Goal: Task Accomplishment & Management: Complete application form

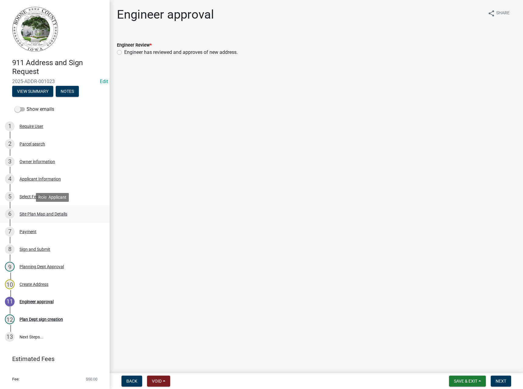
click at [39, 215] on div "Site Plan Map and Details" at bounding box center [43, 214] width 48 height 4
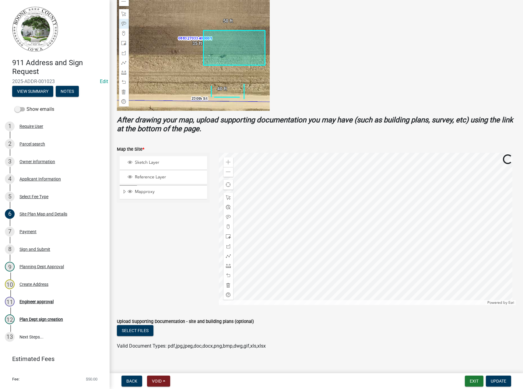
scroll to position [150, 0]
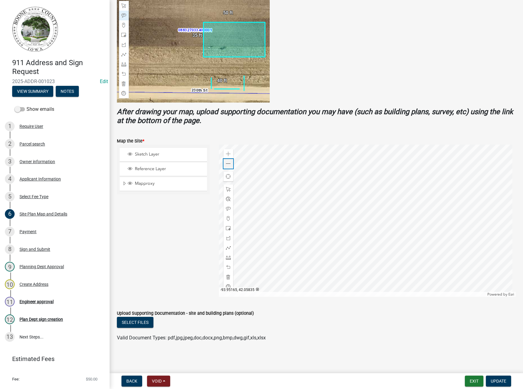
click at [228, 163] on span at bounding box center [228, 163] width 5 height 5
click at [32, 285] on div "Create Address" at bounding box center [33, 284] width 29 height 4
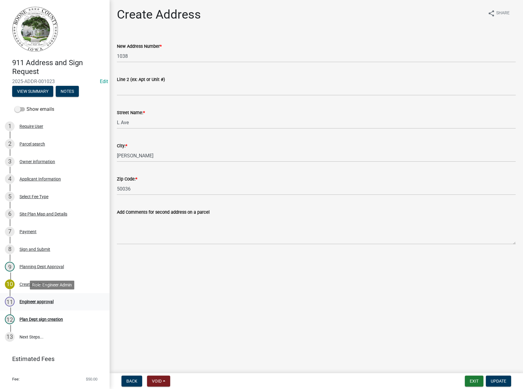
click at [40, 300] on div "Engineer approval" at bounding box center [36, 302] width 34 height 4
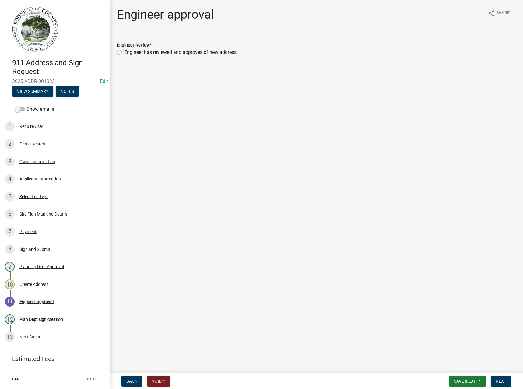
click at [163, 50] on label "Engineer has reviewed and approves of new address." at bounding box center [181, 52] width 114 height 7
click at [128, 50] on input "Engineer has reviewed and approves of new address." at bounding box center [126, 51] width 4 height 4
radio input "true"
click at [502, 380] on span "Next" at bounding box center [501, 381] width 11 height 5
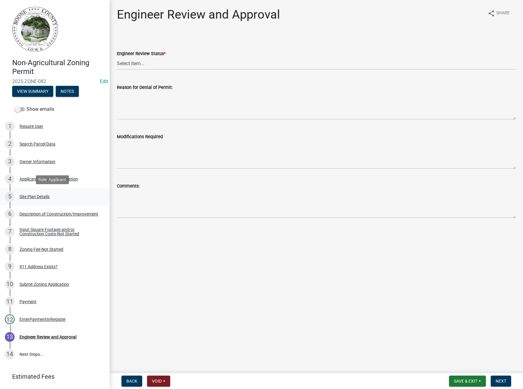
click at [30, 197] on div "Site Plan Details" at bounding box center [34, 197] width 30 height 4
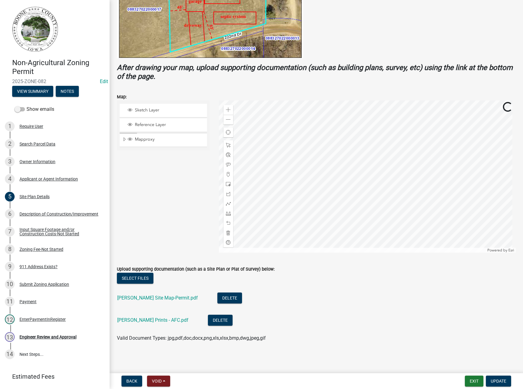
scroll to position [183, 0]
click at [150, 319] on link "Billings Prints - AFC.pdf" at bounding box center [152, 320] width 71 height 6
click at [147, 300] on div "Billings Site Map-Permit.pdf" at bounding box center [162, 298] width 90 height 12
click at [146, 298] on link "Billings Site Map-Permit.pdf" at bounding box center [157, 298] width 81 height 6
click at [125, 138] on span "Expand" at bounding box center [124, 139] width 5 height 6
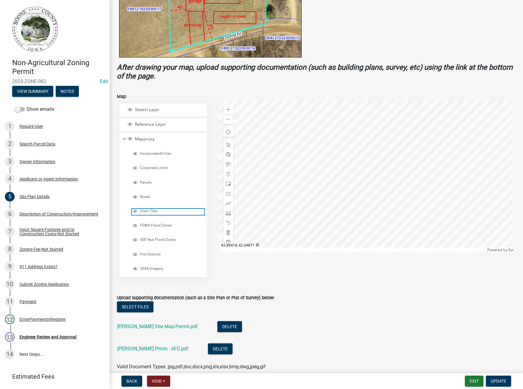
click at [145, 210] on span "Drain Tiles" at bounding box center [172, 211] width 66 height 5
click at [147, 225] on span "FEMA Flood Zones" at bounding box center [172, 225] width 66 height 5
click at [148, 240] on span "500 Year Flood Zones" at bounding box center [172, 239] width 66 height 5
click at [226, 119] on span at bounding box center [228, 119] width 5 height 5
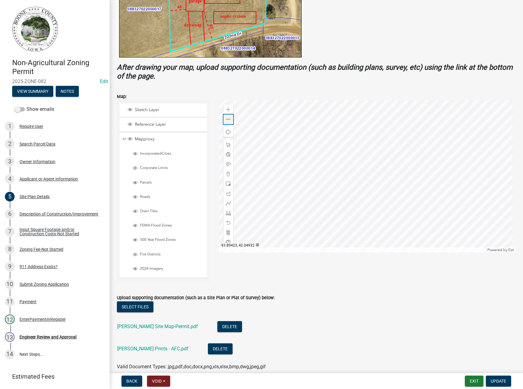
click at [226, 119] on span at bounding box center [228, 119] width 5 height 5
click at [228, 109] on span at bounding box center [228, 109] width 5 height 5
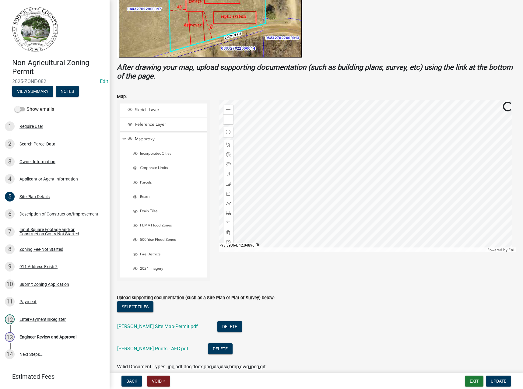
click at [310, 174] on div at bounding box center [367, 176] width 297 height 152
click at [227, 119] on span at bounding box center [228, 119] width 5 height 5
click at [45, 338] on div "Engineer Review and Approval" at bounding box center [47, 337] width 57 height 4
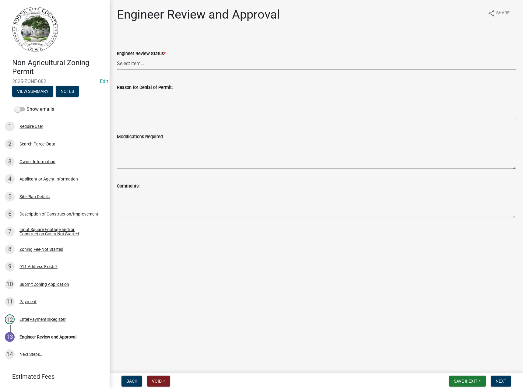
click at [137, 60] on select "Select Item... Clear of Floodplain and County Tile Location rejected by Enginee…" at bounding box center [316, 63] width 399 height 12
click at [117, 57] on select "Select Item... Clear of Floodplain and County Tile Location rejected by Enginee…" at bounding box center [316, 63] width 399 height 12
select select "3fbde904-da37-4207-833b-53754720f33d"
click at [504, 380] on span "Next" at bounding box center [501, 381] width 11 height 5
